Goal: Task Accomplishment & Management: Manage account settings

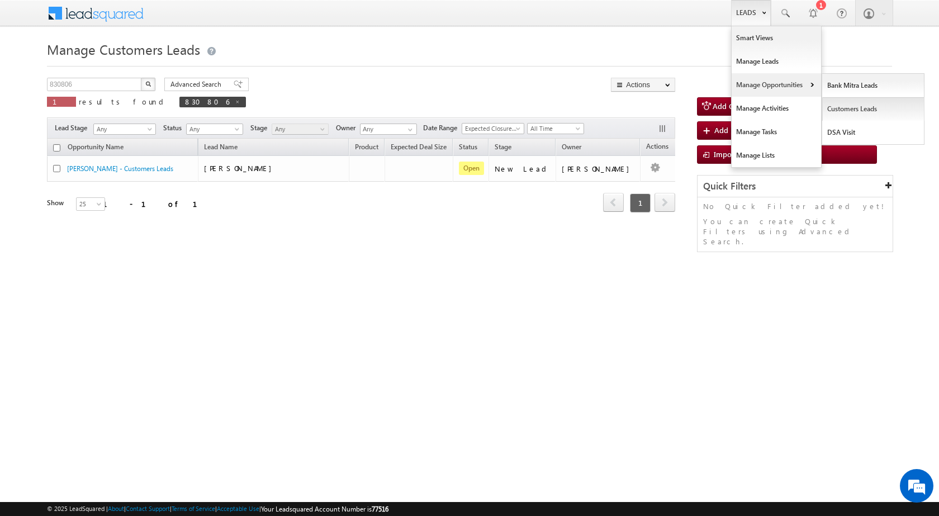
click at [846, 107] on link "Customers Leads" at bounding box center [873, 108] width 102 height 23
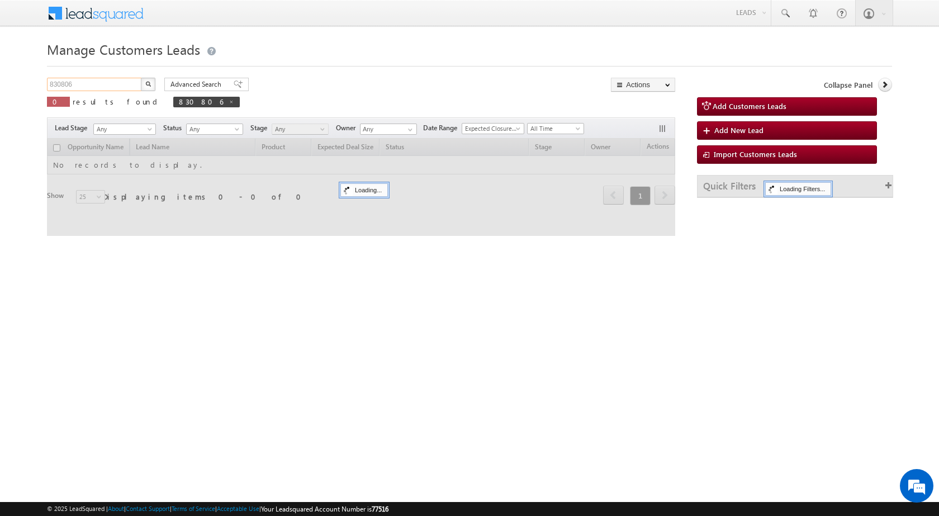
click at [71, 82] on input "830806" at bounding box center [95, 84] width 96 height 13
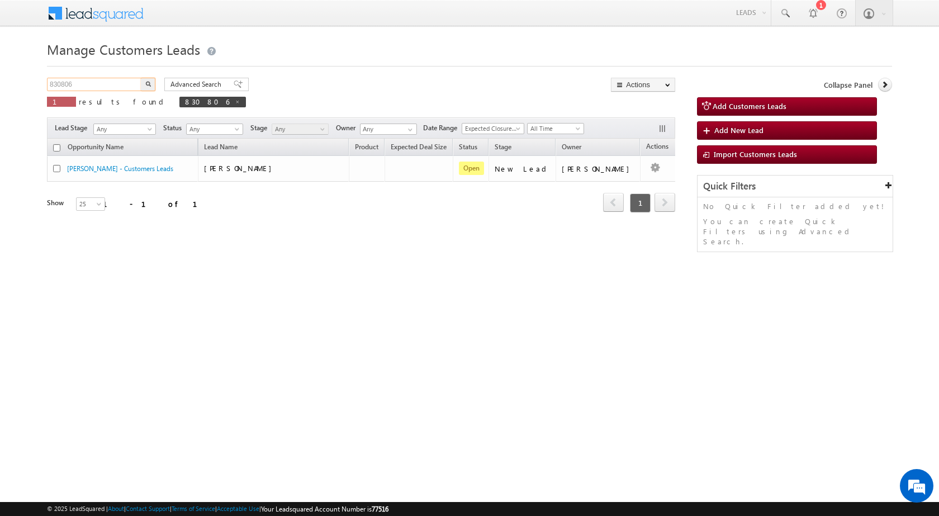
click at [71, 82] on input "830806" at bounding box center [95, 84] width 96 height 13
paste input "14"
type input "830814"
click at [141, 78] on button "button" at bounding box center [148, 84] width 15 height 13
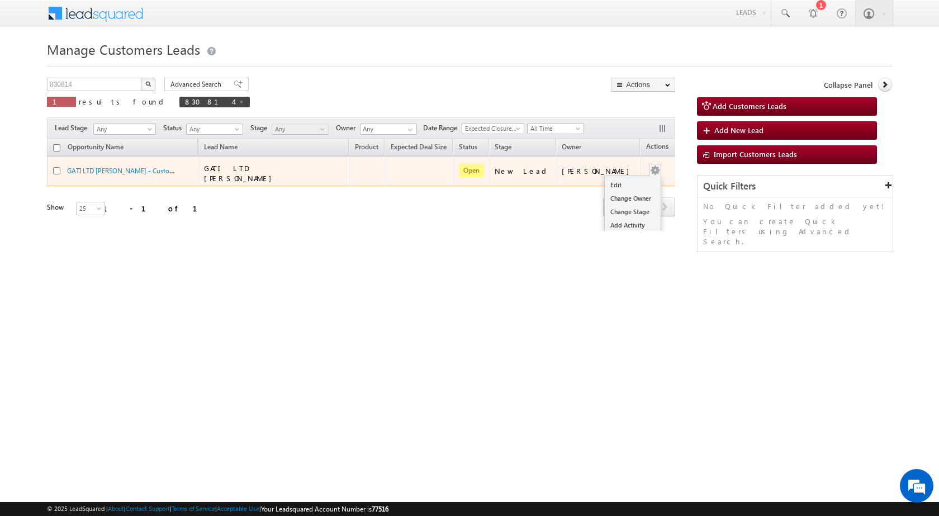
click at [649, 172] on button "button" at bounding box center [654, 170] width 11 height 11
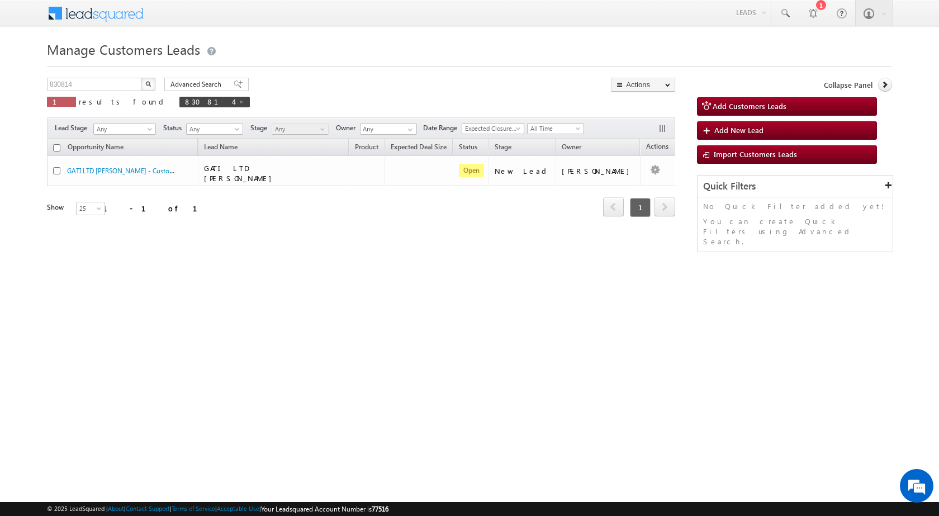
drag, startPoint x: 701, startPoint y: 320, endPoint x: 654, endPoint y: 217, distance: 113.5
click at [701, 319] on html "Menu Surbhi Dhadve sitar a5@ks erve." at bounding box center [469, 172] width 939 height 345
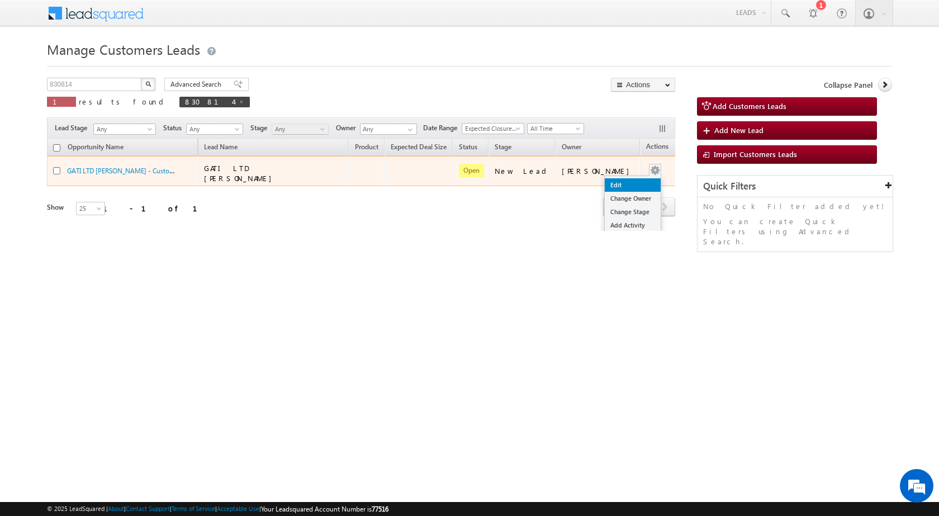
click at [629, 178] on link "Edit" at bounding box center [633, 184] width 56 height 13
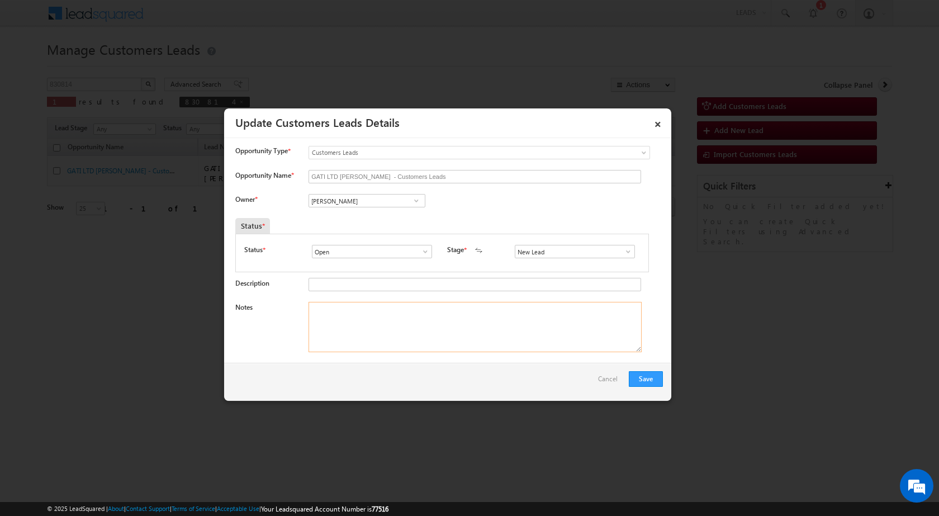
click at [397, 345] on textarea "Notes" at bounding box center [474, 327] width 333 height 50
click at [362, 205] on input "Vikas Halwai" at bounding box center [366, 200] width 117 height 13
paste input "arnav.pathak@sgrlimited.in"
click at [359, 219] on link "Arnav Pathak arnav.pathak@sgrlimited.in" at bounding box center [366, 217] width 117 height 21
type input "[PERSON_NAME]"
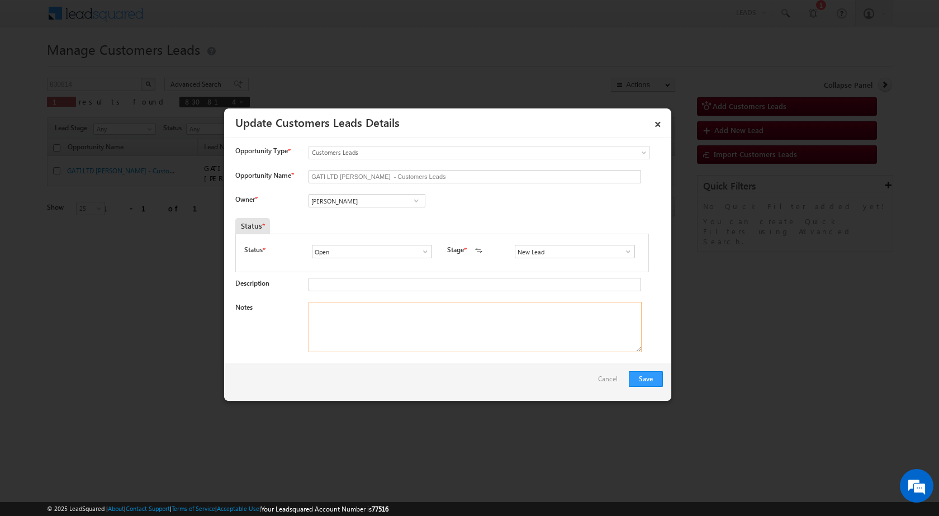
click at [345, 326] on textarea "Notes" at bounding box center [474, 327] width 333 height 50
paste textarea "Mobile no - 7895000985 / Construction Loan / Name - AMIT KUMAR / Qv - 15Lac / L…"
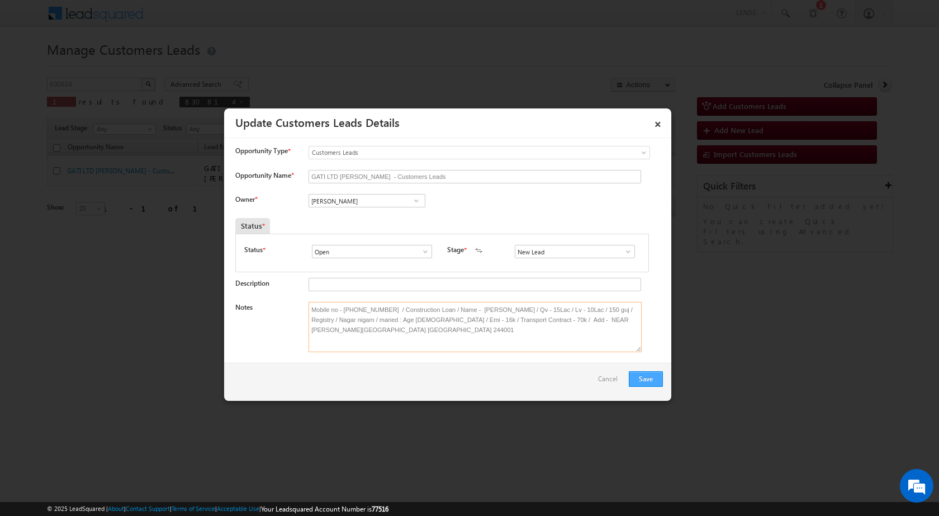
type textarea "Mobile no - 7895000985 / Construction Loan / Name - AMIT KUMAR / Qv - 15Lac / L…"
click at [635, 378] on button "Save" at bounding box center [646, 379] width 34 height 16
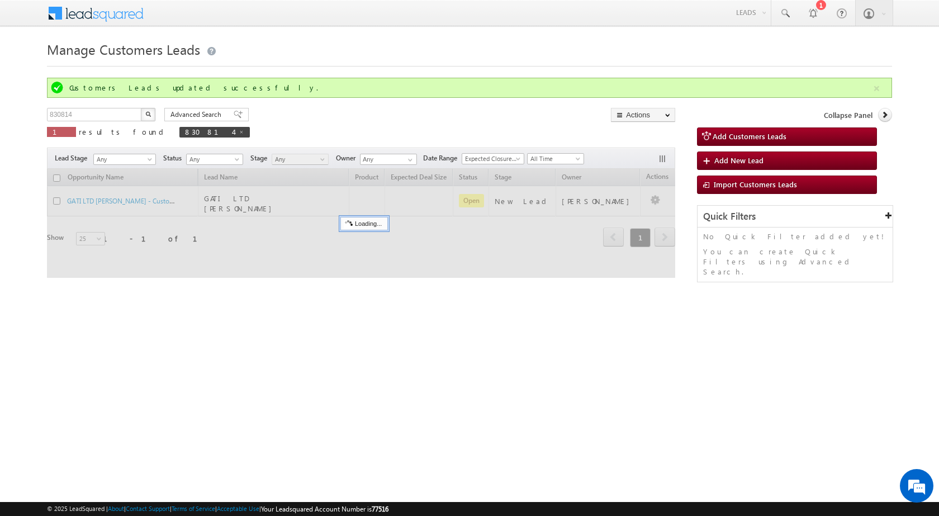
drag, startPoint x: 400, startPoint y: 320, endPoint x: 298, endPoint y: 327, distance: 102.0
click at [400, 321] on html "Menu Surbhi Dhadve sitar a5@ks erve." at bounding box center [469, 172] width 939 height 345
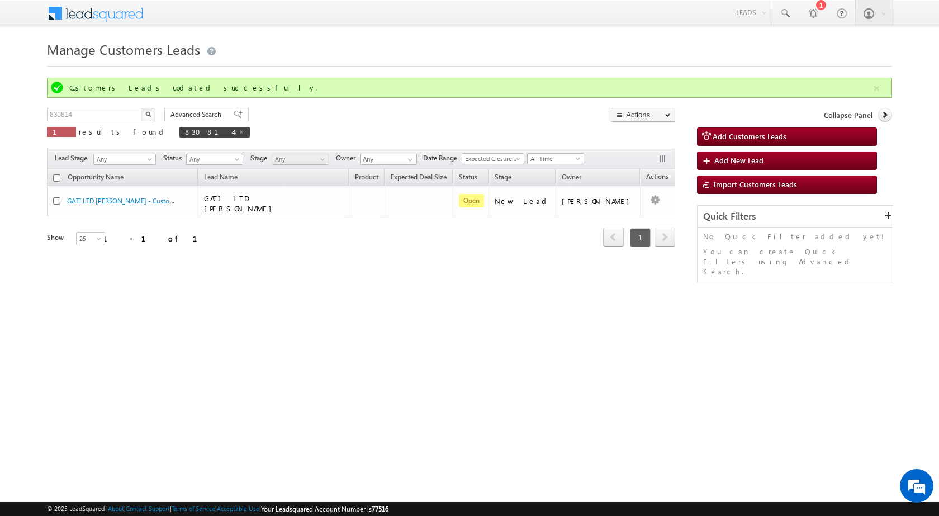
drag, startPoint x: 515, startPoint y: 403, endPoint x: 419, endPoint y: 260, distance: 172.4
click at [512, 345] on html "Menu Surbhi Dhadve sitar a5@ks erve." at bounding box center [469, 172] width 939 height 345
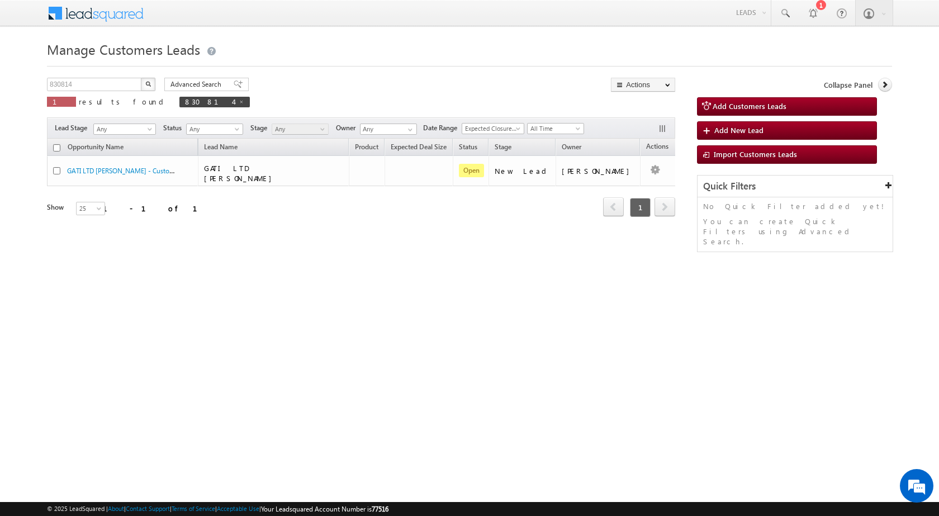
drag, startPoint x: 613, startPoint y: 388, endPoint x: 607, endPoint y: 384, distance: 7.6
click at [613, 345] on html "Menu Surbhi Dhadve sitar a5@ks erve." at bounding box center [469, 172] width 939 height 345
